Goal: Task Accomplishment & Management: Manage account settings

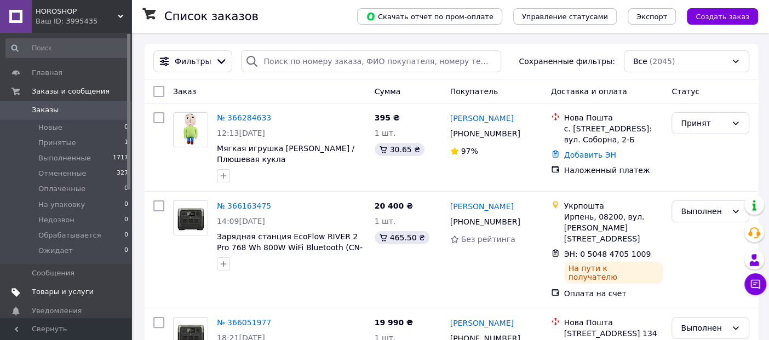
click at [56, 291] on span "Товары и услуги" at bounding box center [63, 292] width 62 height 10
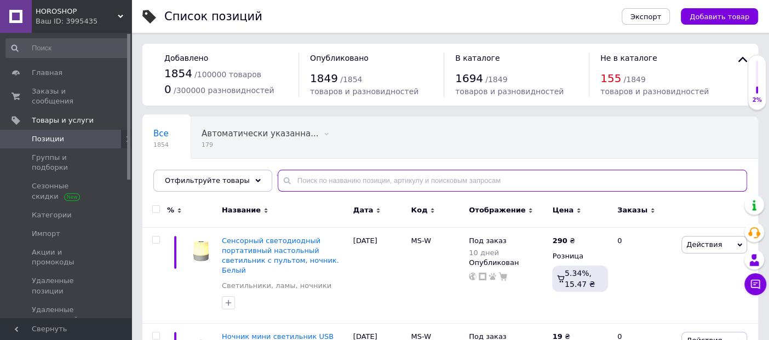
click at [357, 182] on input "text" at bounding box center [513, 181] width 470 height 22
paste input "Мягкая Игрушка Стич"
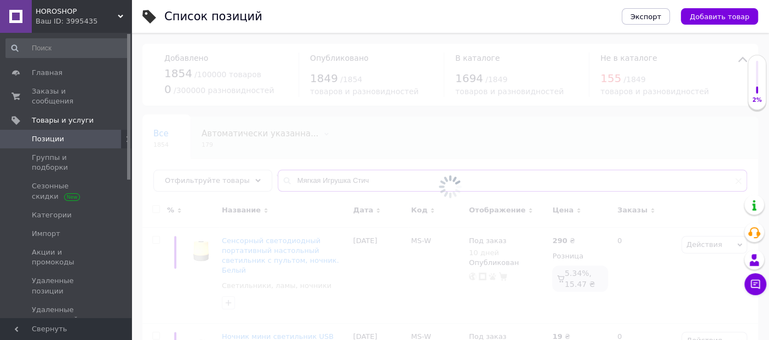
type input "Мягкая Игрушка Стич"
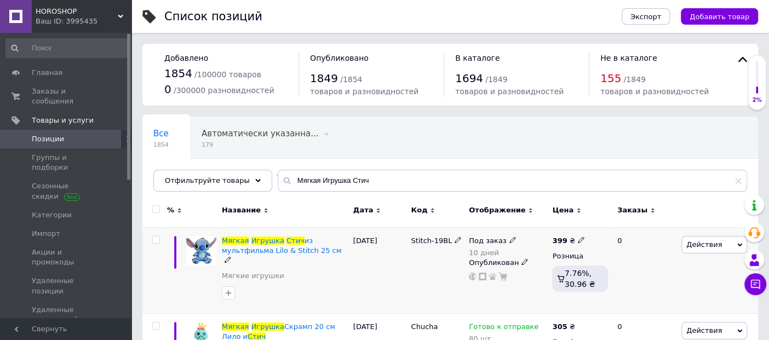
click at [510, 237] on icon at bounding box center [513, 240] width 7 height 7
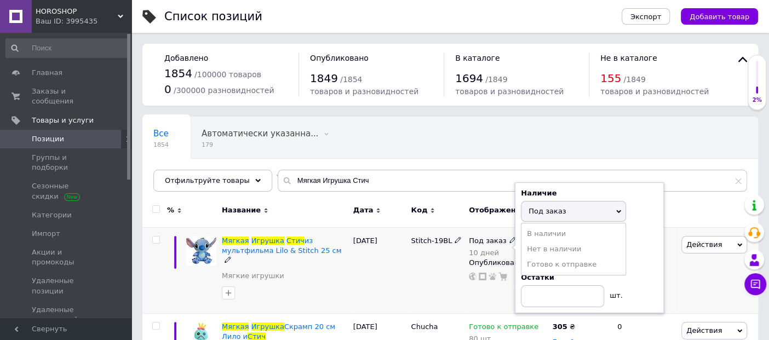
click at [551, 264] on li "Готово к отправке" at bounding box center [574, 264] width 104 height 15
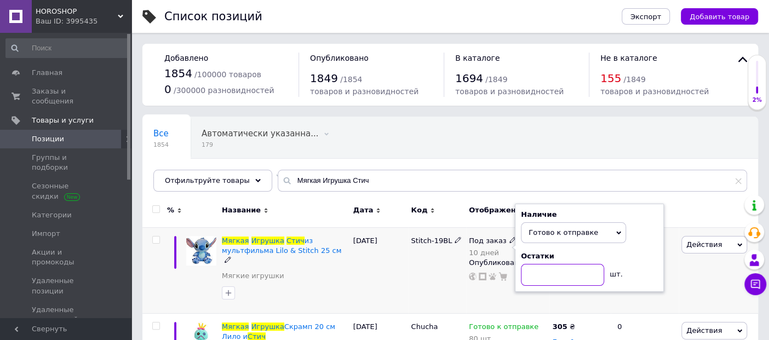
click at [547, 272] on input at bounding box center [562, 275] width 83 height 22
type input "55"
click at [375, 282] on div "08.10.2025" at bounding box center [380, 270] width 58 height 87
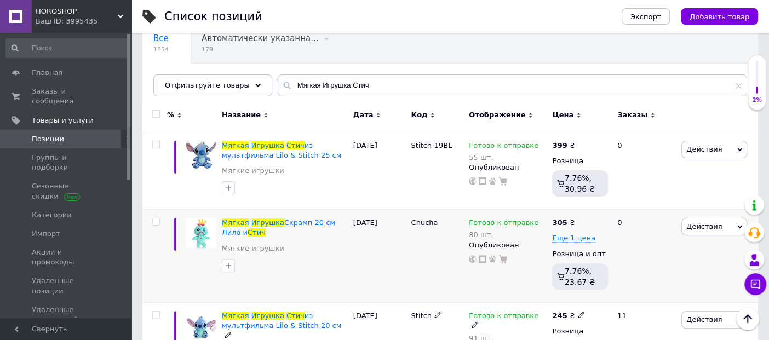
scroll to position [61, 0]
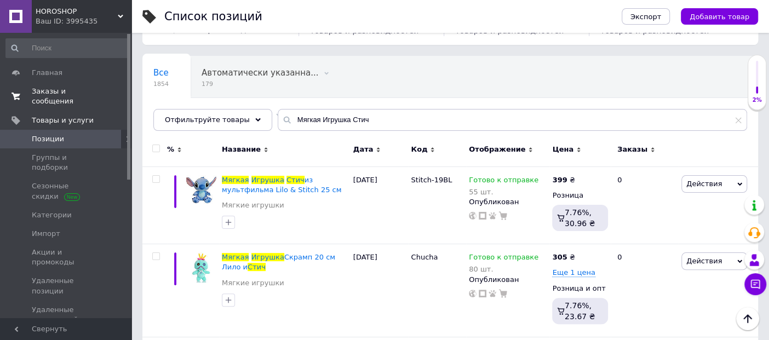
click at [61, 95] on span "Заказы и сообщения" at bounding box center [67, 97] width 70 height 20
